Goal: Transaction & Acquisition: Purchase product/service

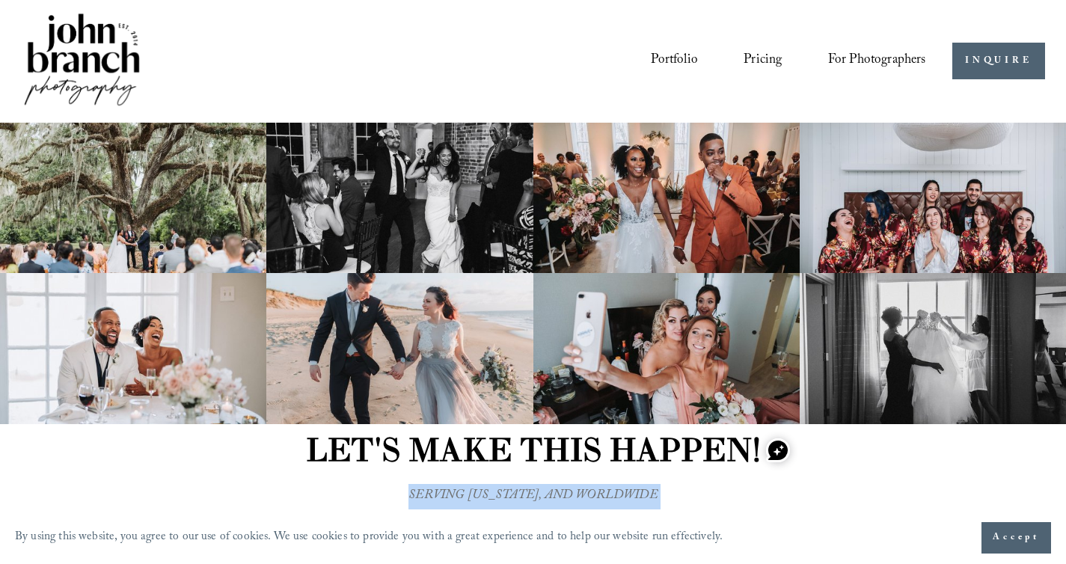
drag, startPoint x: 355, startPoint y: 262, endPoint x: 622, endPoint y: 76, distance: 325.6
click at [658, 61] on link "Portfolio" at bounding box center [674, 61] width 47 height 28
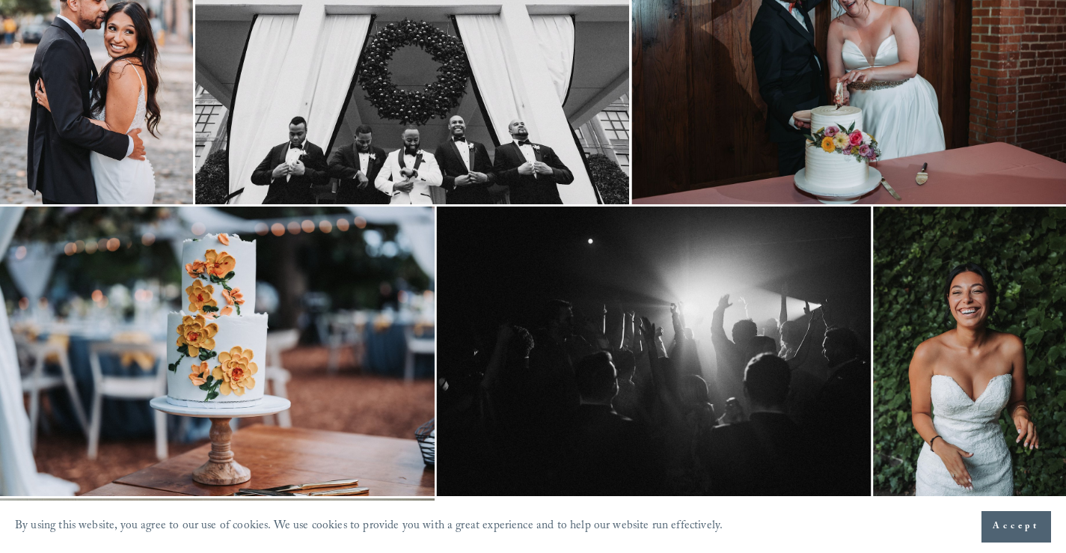
scroll to position [353, 0]
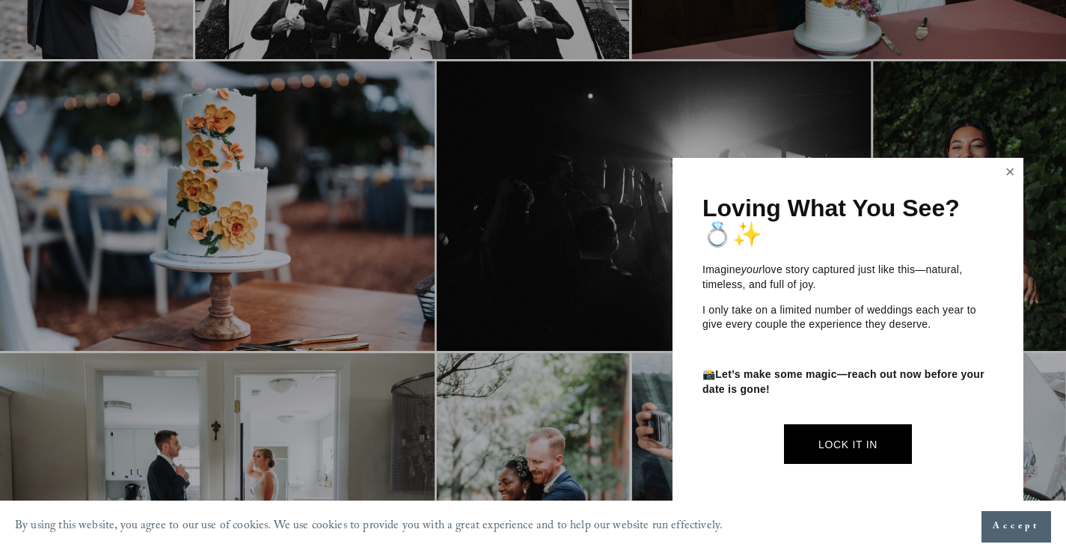
click at [1005, 179] on link "Close" at bounding box center [1010, 172] width 22 height 24
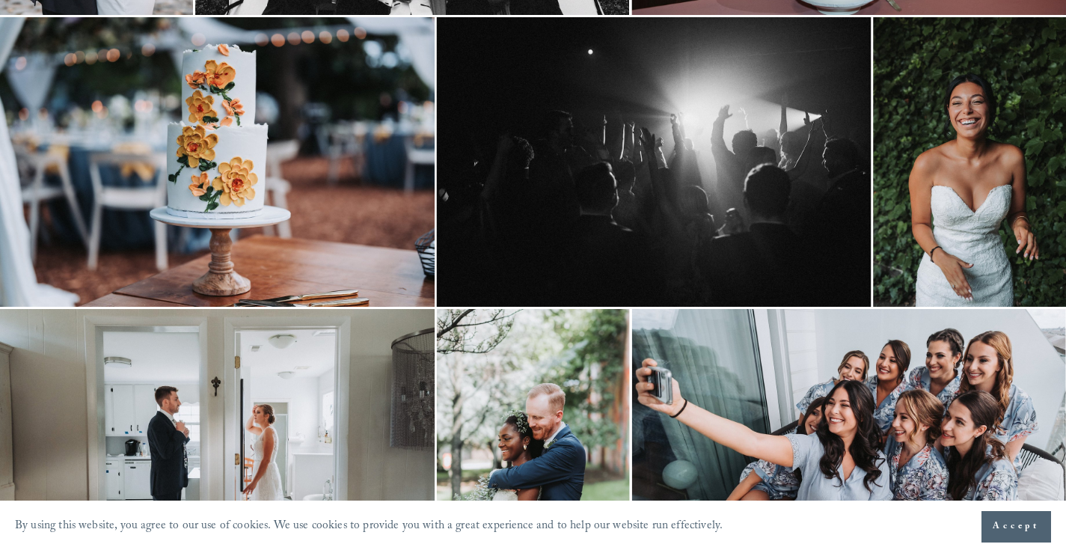
scroll to position [0, 0]
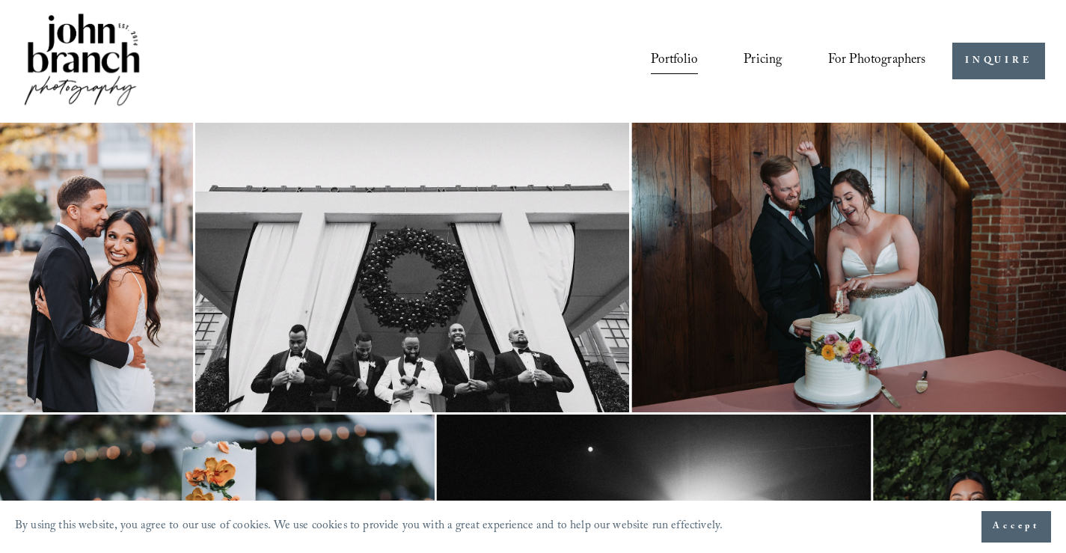
click at [0, 0] on span "Presets" at bounding box center [0, 0] width 0 height 0
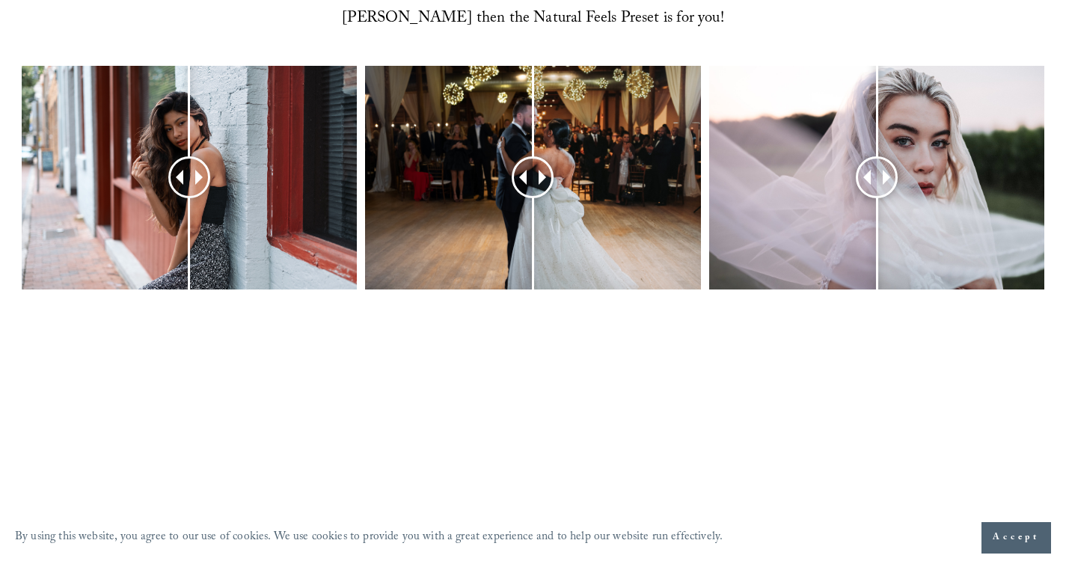
scroll to position [682, 0]
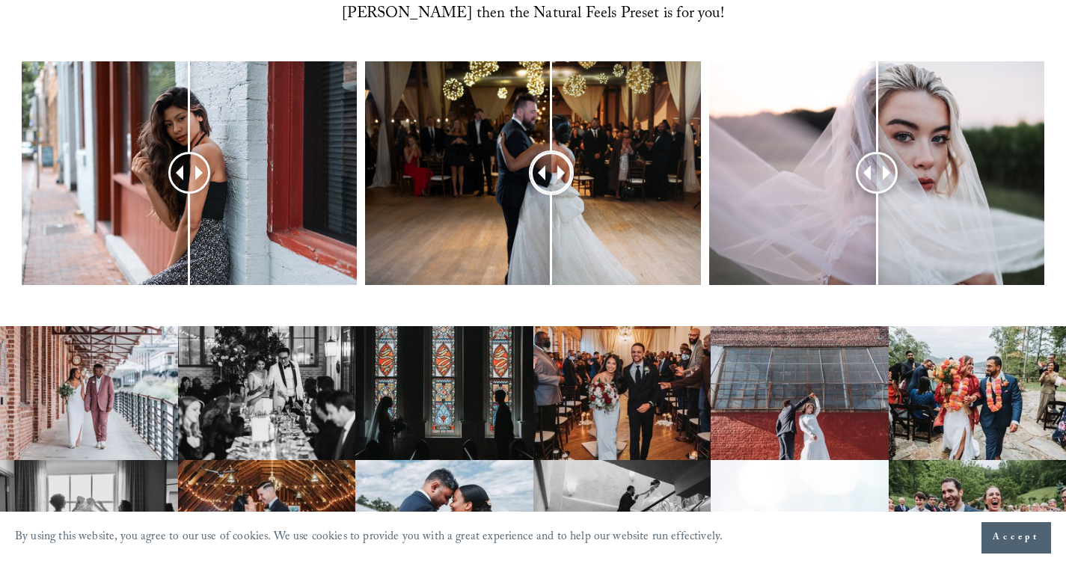
drag, startPoint x: 533, startPoint y: 186, endPoint x: 552, endPoint y: 186, distance: 18.7
click at [552, 186] on div at bounding box center [552, 173] width 38 height 38
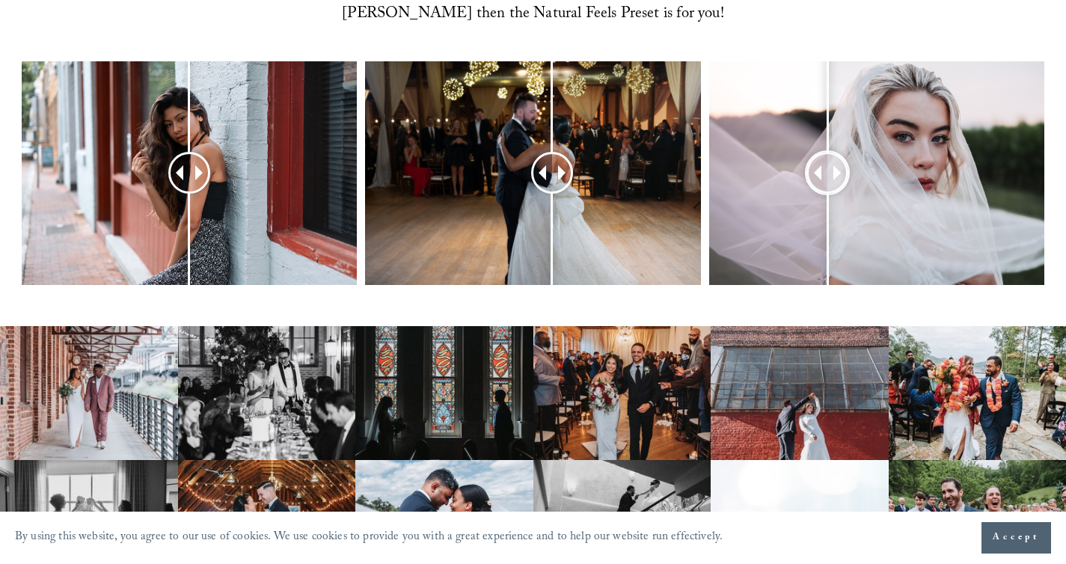
drag, startPoint x: 878, startPoint y: 175, endPoint x: 827, endPoint y: 200, distance: 56.2
click at [827, 192] on div at bounding box center [828, 173] width 38 height 38
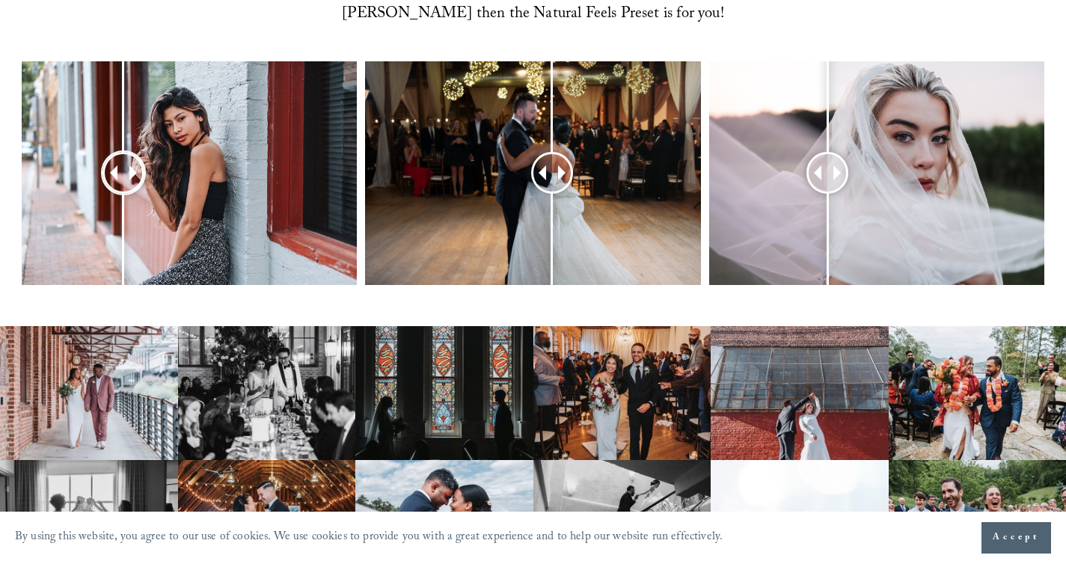
drag, startPoint x: 186, startPoint y: 180, endPoint x: 273, endPoint y: 221, distance: 96.0
click at [124, 192] on div at bounding box center [123, 173] width 38 height 38
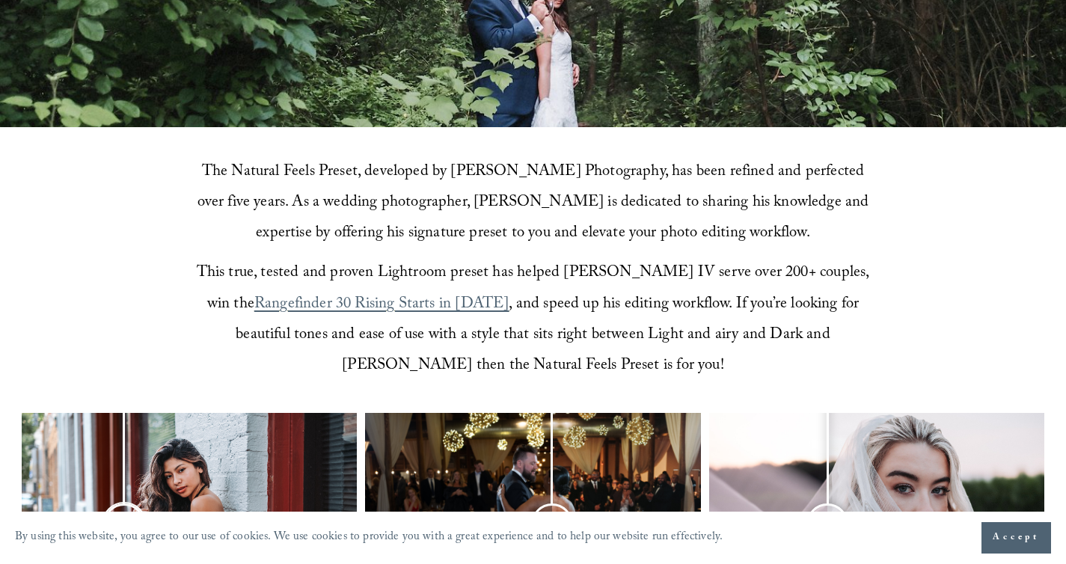
scroll to position [0, 0]
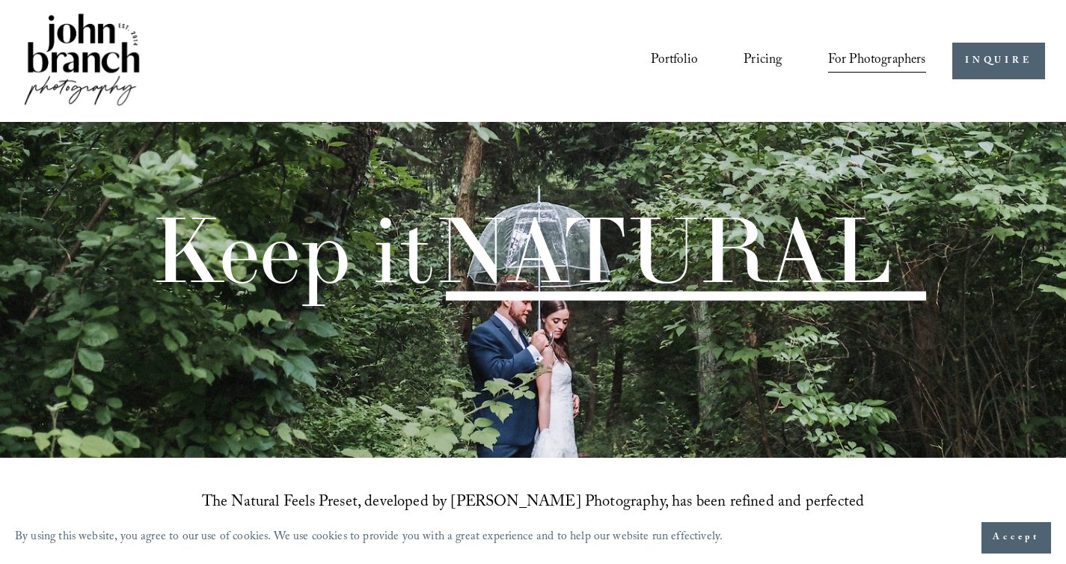
click at [0, 0] on link "Courses" at bounding box center [0, 0] width 0 height 0
